Goal: Information Seeking & Learning: Learn about a topic

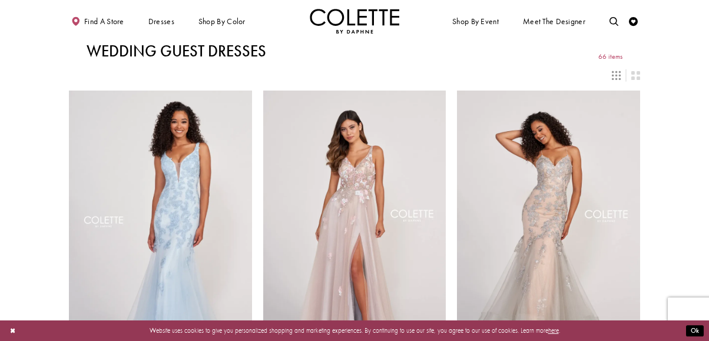
click at [360, 26] on img "Visit Home Page" at bounding box center [354, 21] width 89 height 25
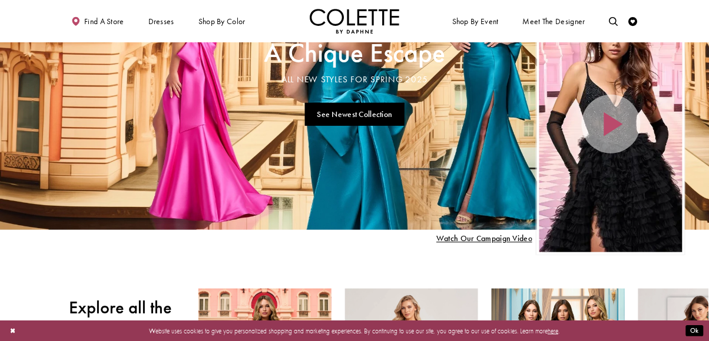
scroll to position [104, 0]
click at [0, 0] on span "LONG DRESSES" at bounding box center [0, 0] width 0 height 0
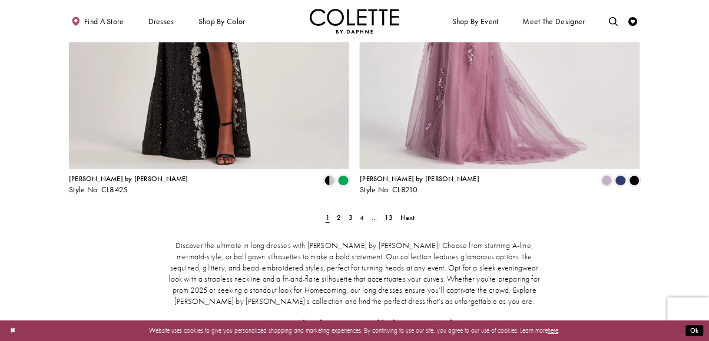
scroll to position [1645, 0]
click at [406, 213] on span "Next" at bounding box center [407, 217] width 15 height 9
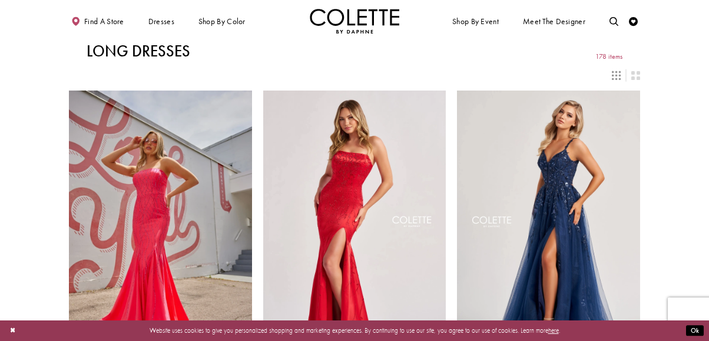
click at [479, 30] on span "Shop By Event" at bounding box center [475, 21] width 51 height 25
click at [0, 0] on span "WEDDING GUEST" at bounding box center [0, 0] width 0 height 0
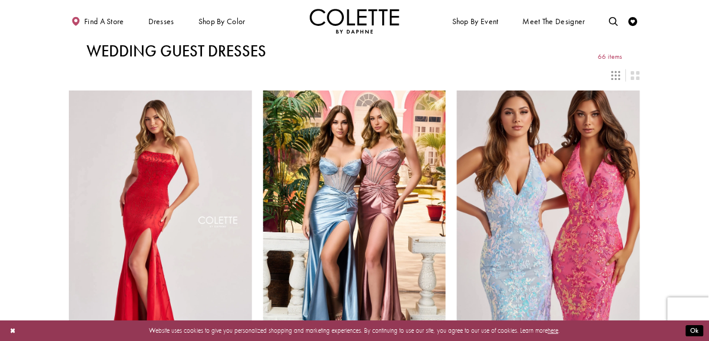
click at [616, 77] on icon "Switch layout to 3 columns" at bounding box center [616, 75] width 9 height 9
click at [636, 78] on icon "Switch layout to 2 columns" at bounding box center [635, 75] width 9 height 9
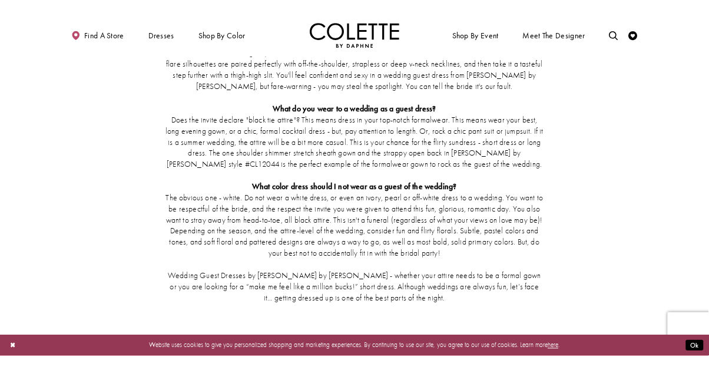
scroll to position [3304, 0]
